Goal: Complete application form

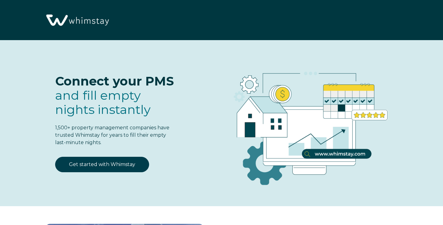
scroll to position [747, 0]
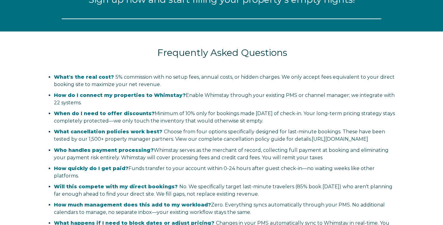
select select "US"
select select "Standard"
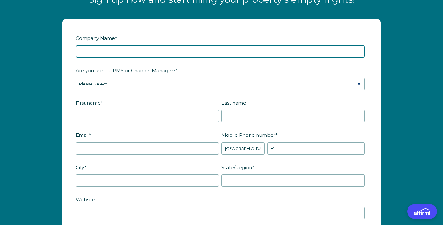
click at [170, 58] on input "Company Name *" at bounding box center [220, 51] width 289 height 12
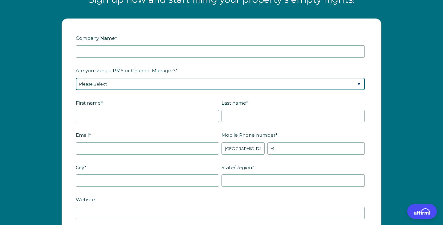
click at [190, 89] on div "Are you using a PMS or Channel Manager? * Please Select Barefoot BookingPal Boo…" at bounding box center [221, 77] width 291 height 25
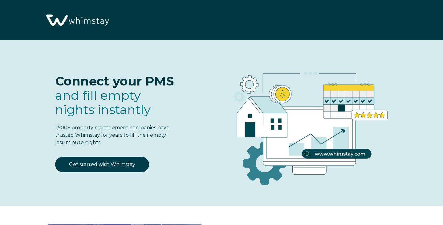
select select "US"
select select "Standard"
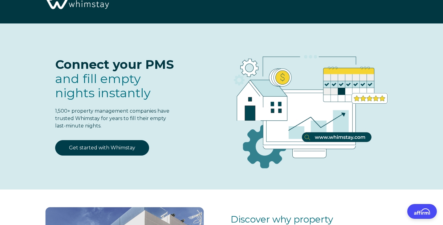
scroll to position [16, 0]
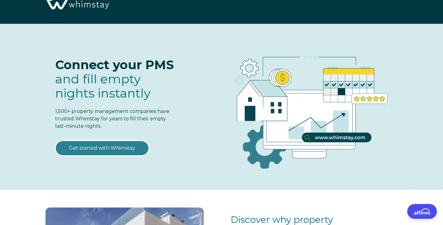
click at [108, 151] on link "Get started with Whimstay" at bounding box center [102, 147] width 94 height 15
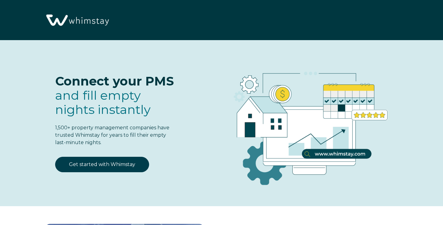
scroll to position [747, 0]
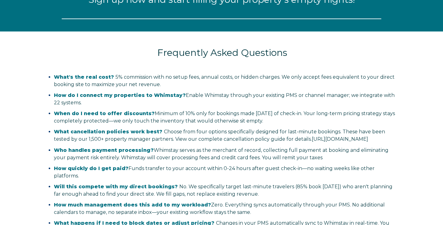
select select "US"
select select "Standard"
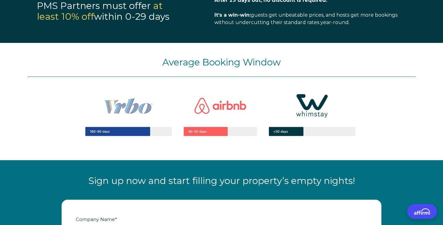
scroll to position [566, 0]
